Goal: Find specific page/section: Find specific page/section

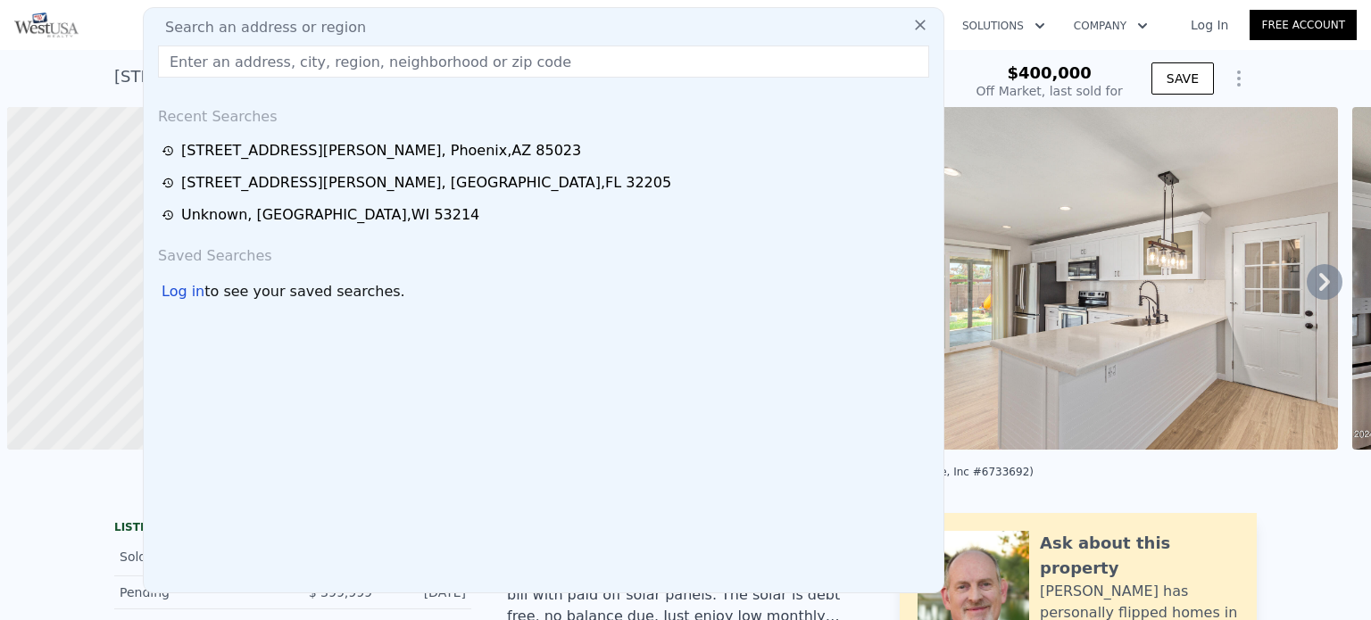
scroll to position [0, 7]
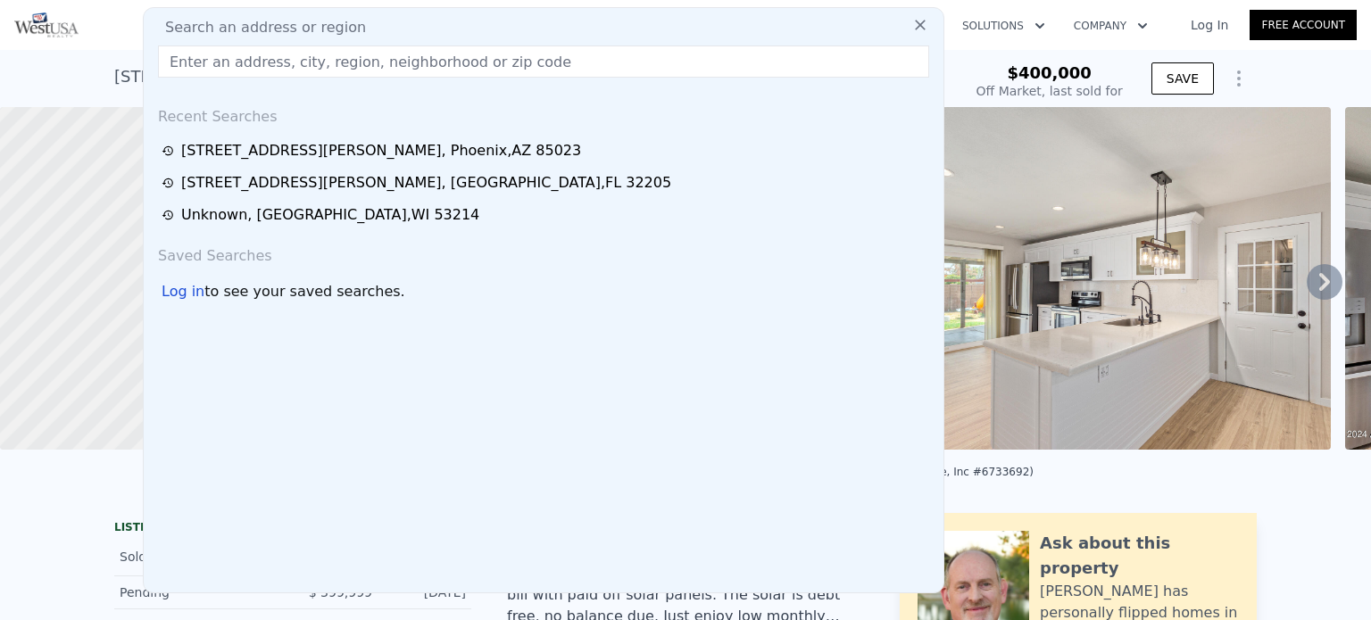
click at [629, 69] on input "text" at bounding box center [543, 62] width 771 height 32
click at [629, 69] on input "[STREET_ADDRESS][GEOGRAPHIC_DATA]" at bounding box center [543, 62] width 771 height 32
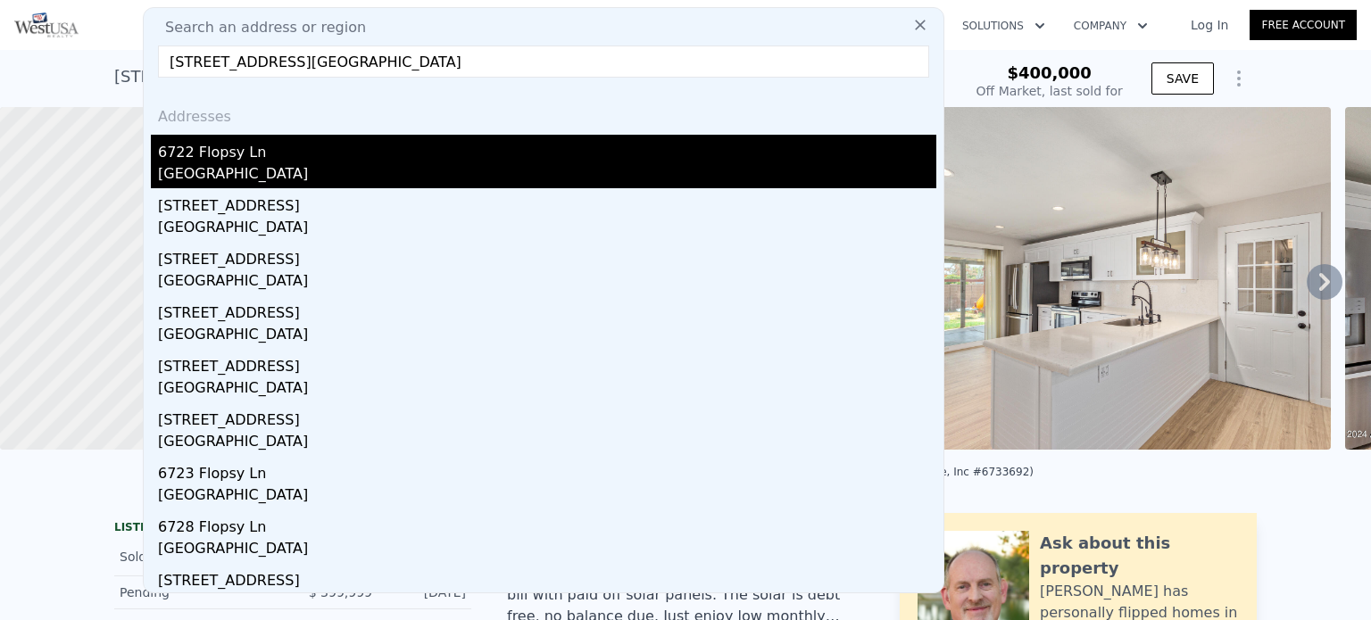
type input "[STREET_ADDRESS][GEOGRAPHIC_DATA]"
click at [423, 183] on div "[GEOGRAPHIC_DATA]" at bounding box center [547, 175] width 778 height 25
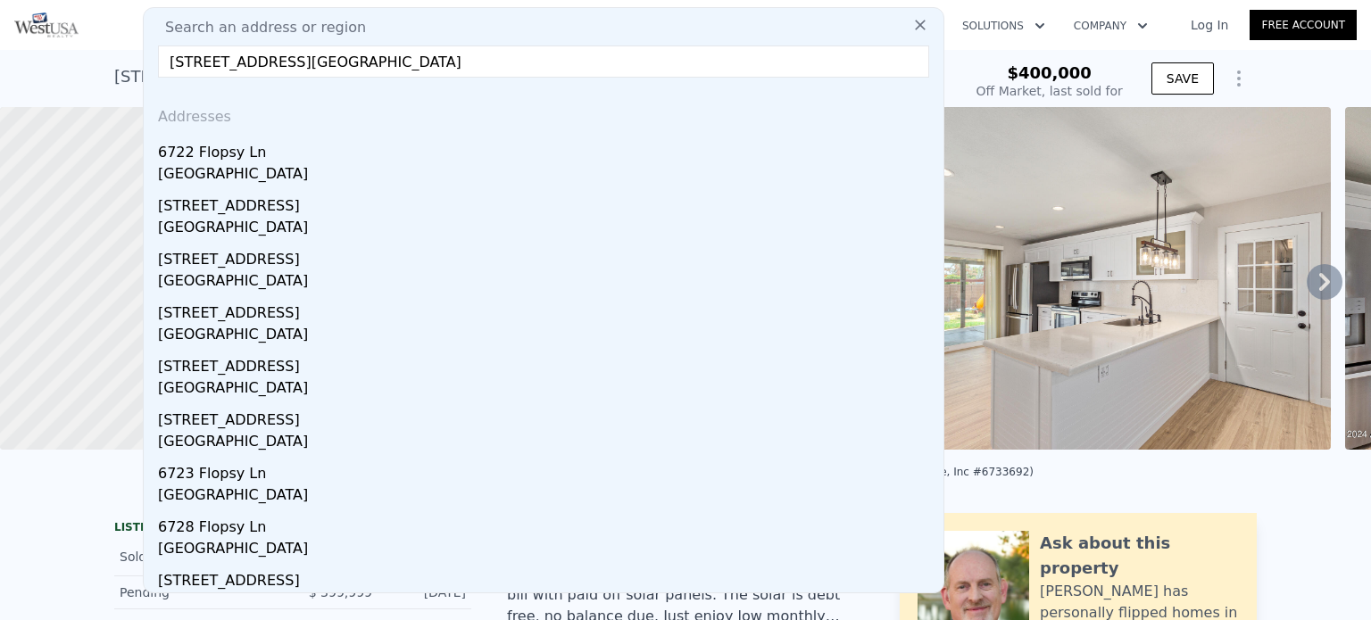
click at [541, 171] on div "• + −" at bounding box center [606, 278] width 394 height 343
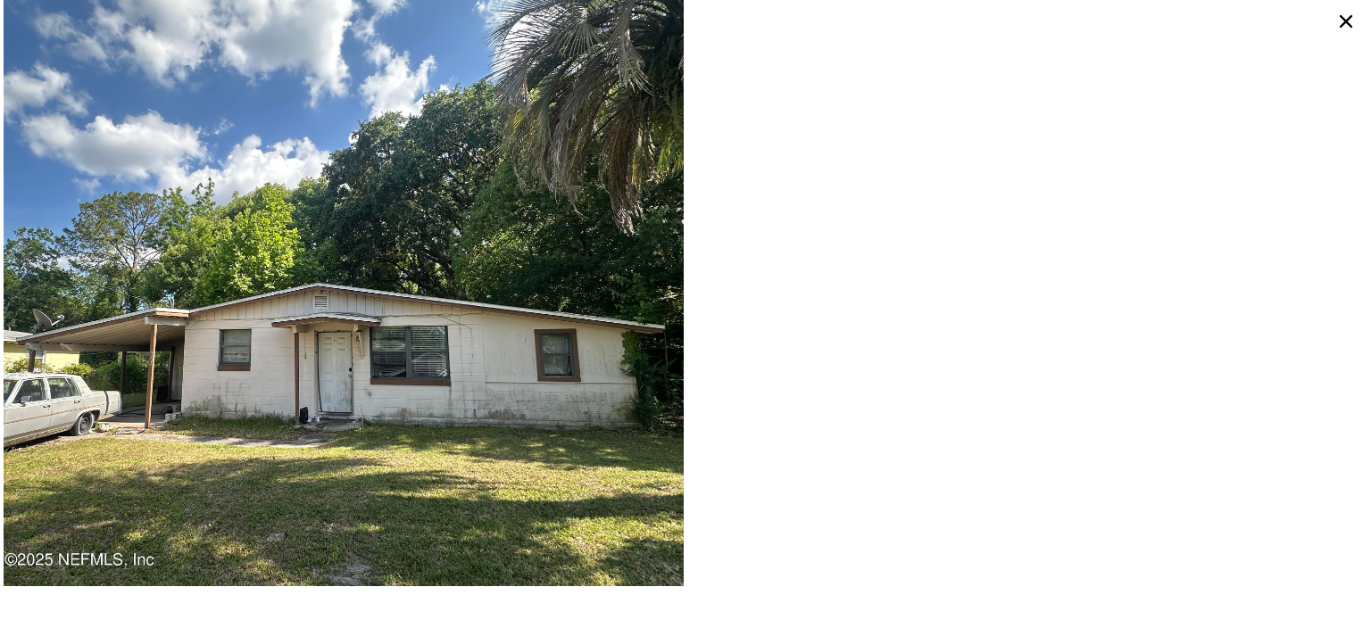
click at [1346, 24] on icon at bounding box center [1345, 21] width 29 height 29
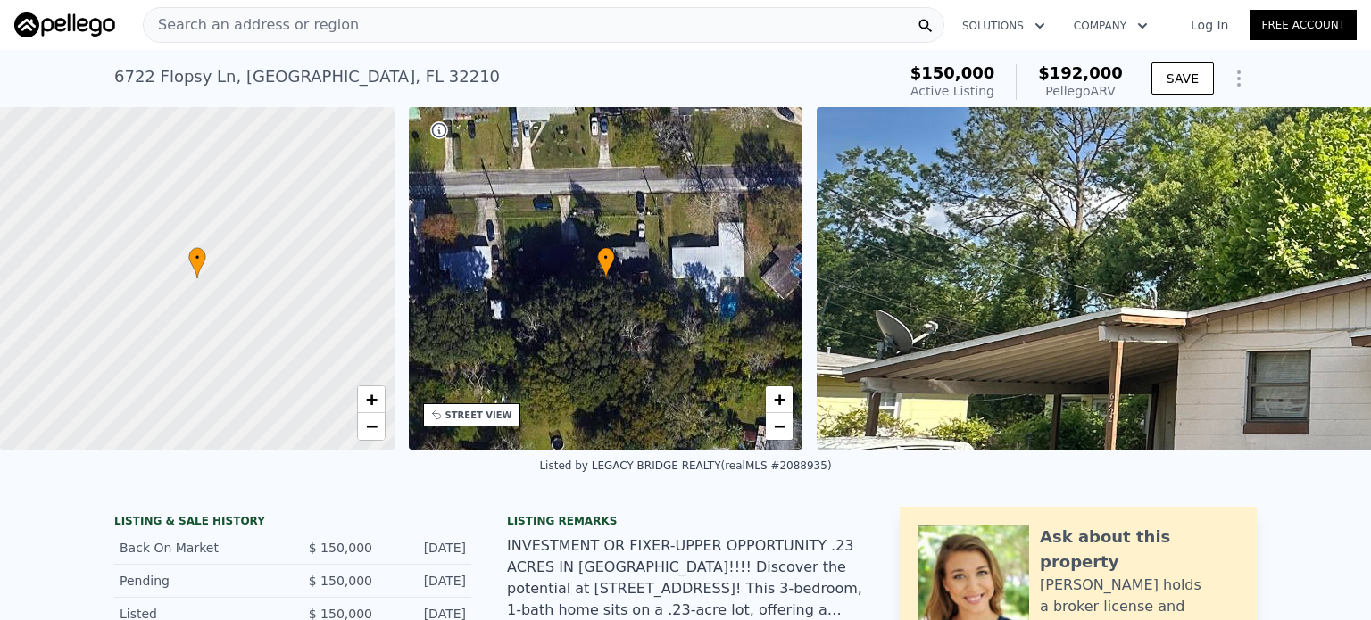
click at [720, 17] on div "Search an address or region" at bounding box center [543, 25] width 801 height 36
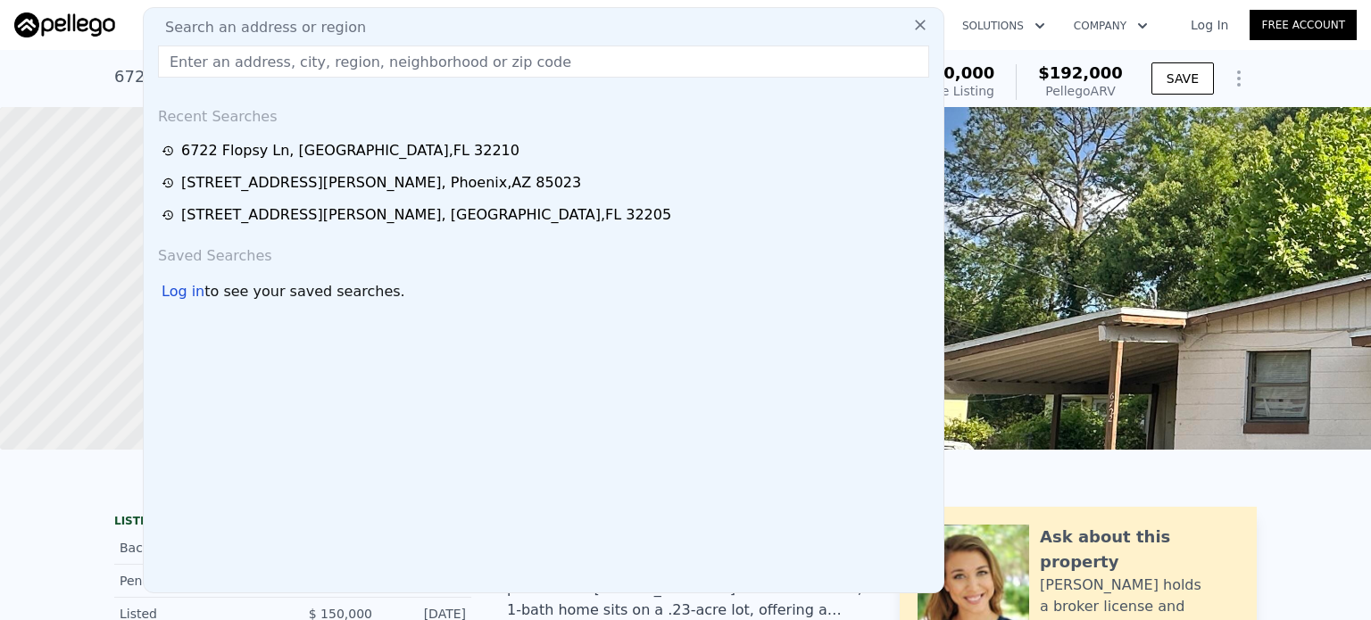
click at [606, 68] on input "text" at bounding box center [543, 62] width 771 height 32
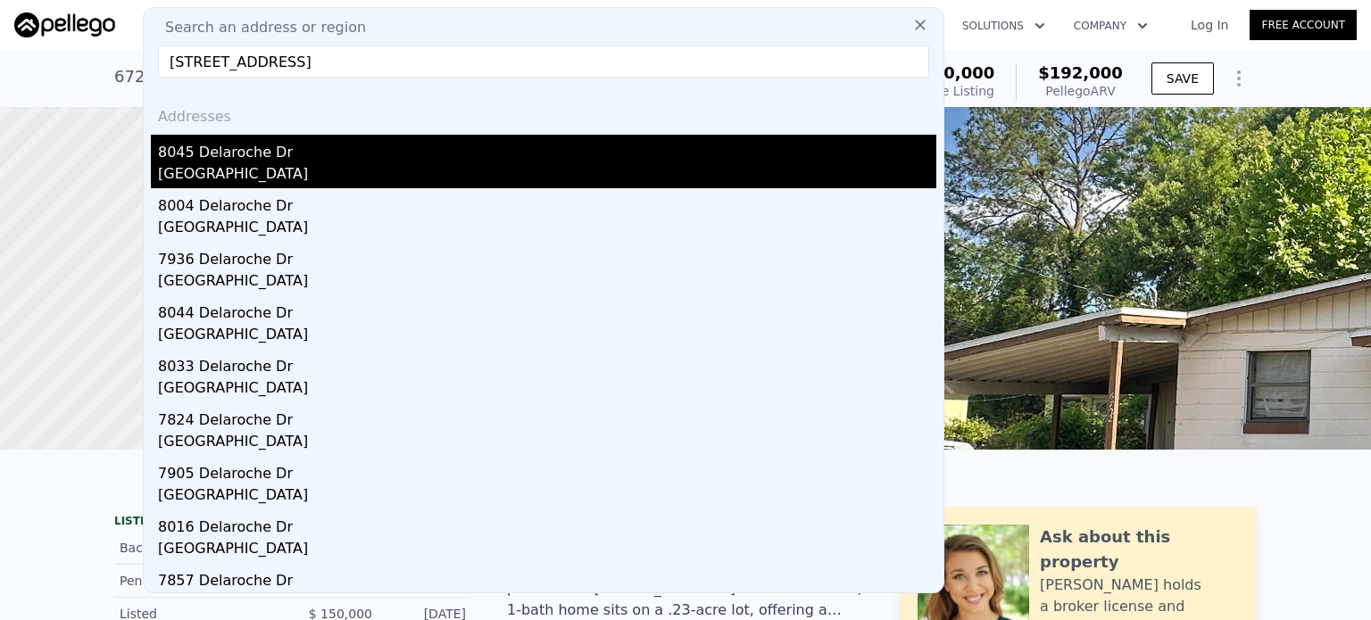
type input "[STREET_ADDRESS]"
click at [397, 163] on div "[GEOGRAPHIC_DATA]" at bounding box center [547, 175] width 778 height 25
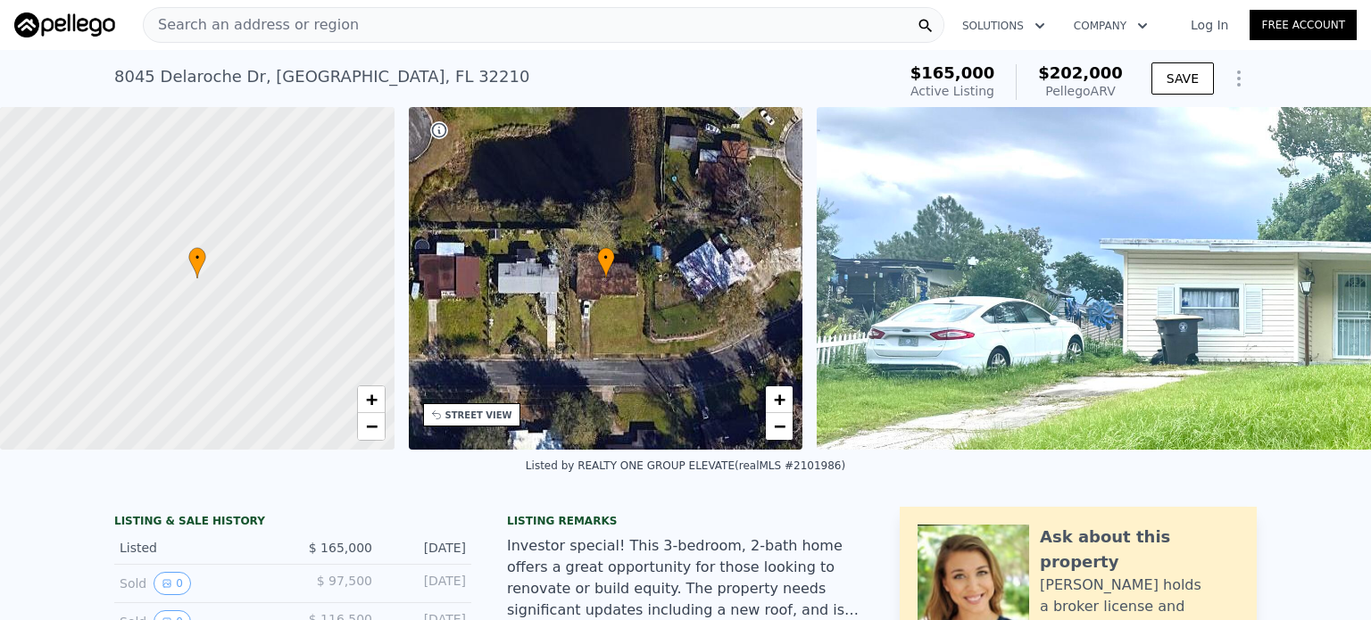
drag, startPoint x: 397, startPoint y: 163, endPoint x: 740, endPoint y: 212, distance: 346.1
click at [740, 212] on div "• + − • + − STREET VIEW Loading... SATELLITE VIEW" at bounding box center [685, 278] width 1371 height 343
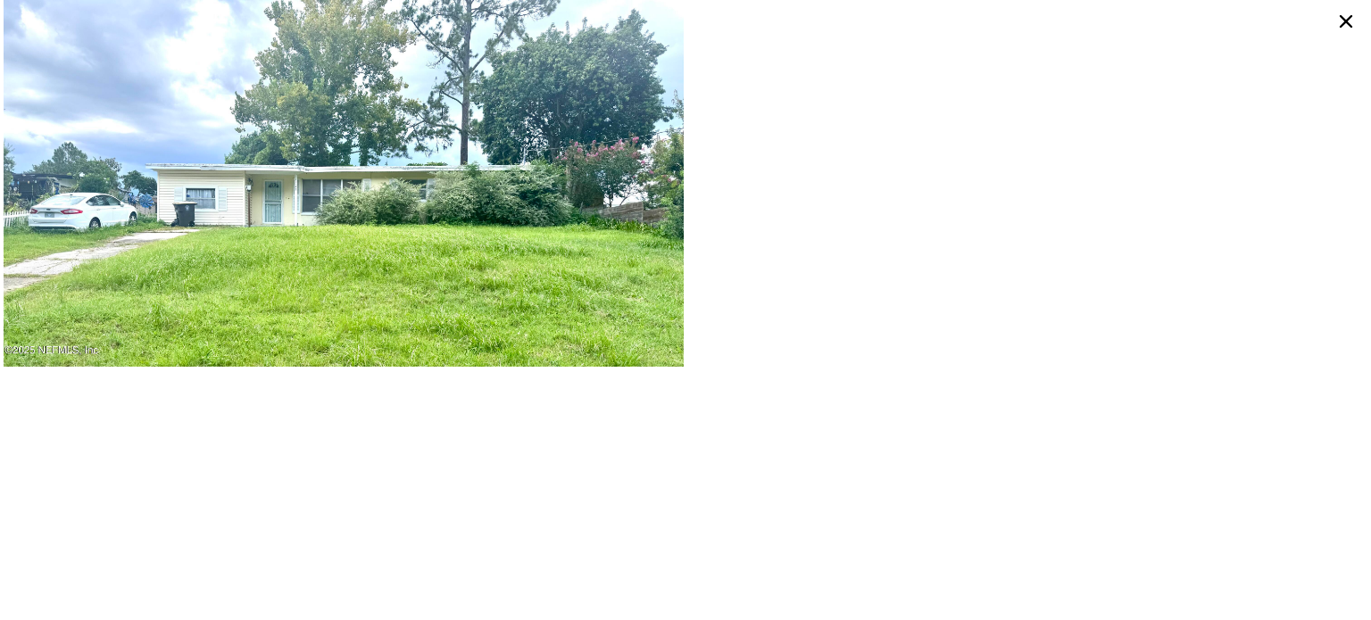
click at [1355, 31] on icon at bounding box center [1345, 21] width 29 height 29
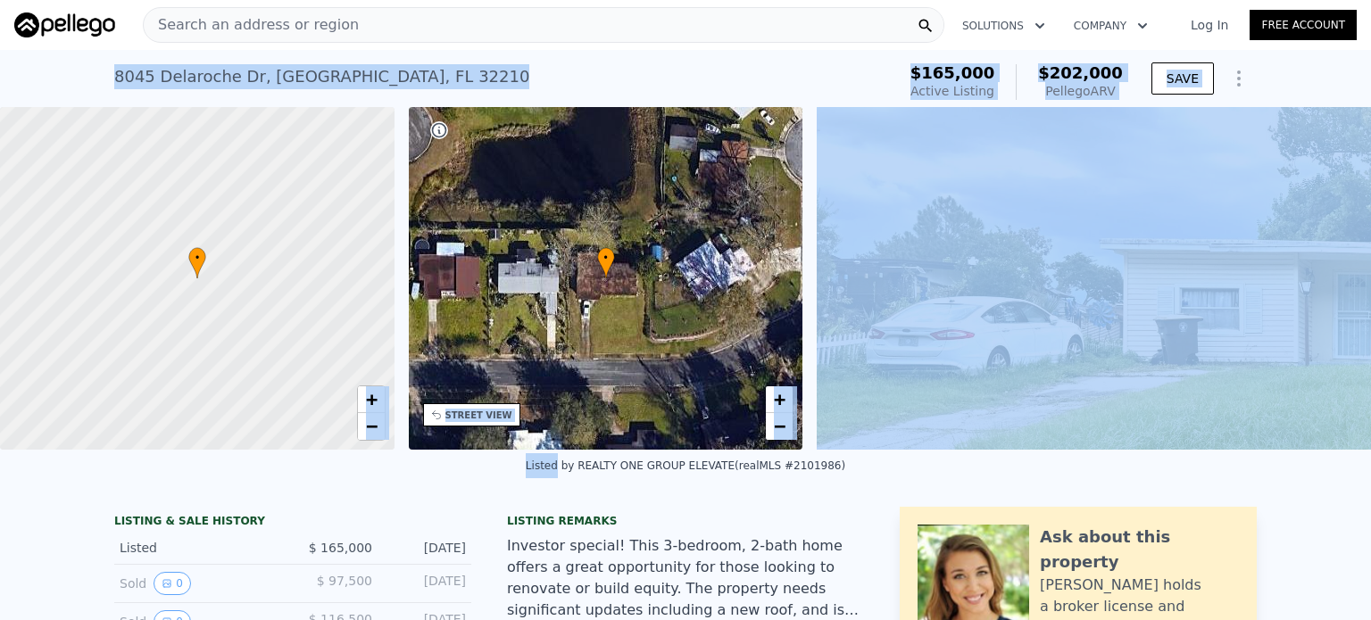
drag, startPoint x: 1355, startPoint y: 31, endPoint x: 754, endPoint y: 128, distance: 609.2
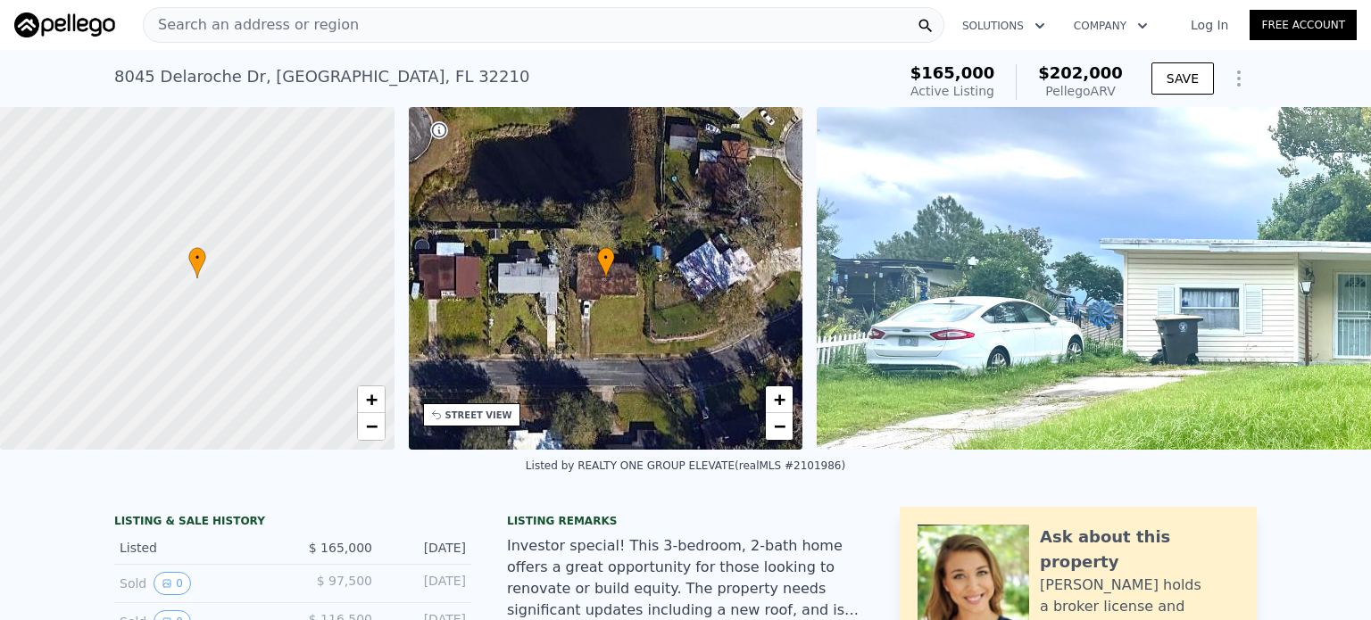
click at [518, 25] on div "Search an address or region" at bounding box center [543, 25] width 801 height 36
